Goal: Find specific page/section: Find specific page/section

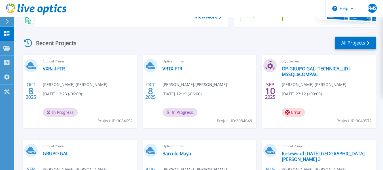
scroll to position [69, 0]
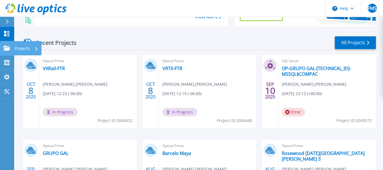
click at [27, 50] on p "Projects" at bounding box center [22, 48] width 15 height 15
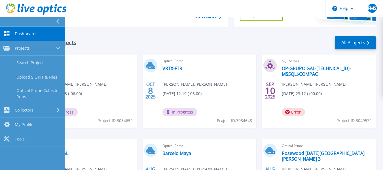
click at [93, 82] on span "Fabian Morales Salazar , Alestra" at bounding box center [75, 84] width 65 height 6
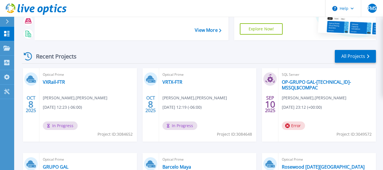
scroll to position [56, 0]
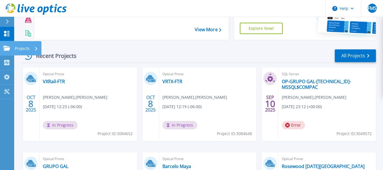
click at [17, 49] on p "Projects" at bounding box center [22, 48] width 15 height 15
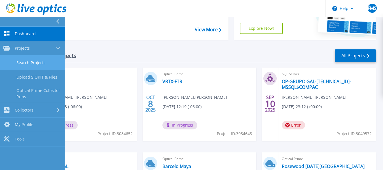
click at [24, 62] on link "Search Projects" at bounding box center [32, 63] width 65 height 14
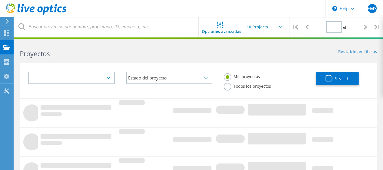
type input "1"
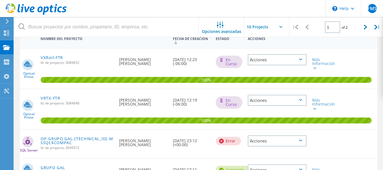
scroll to position [67, 0]
